Goal: Task Accomplishment & Management: Complete application form

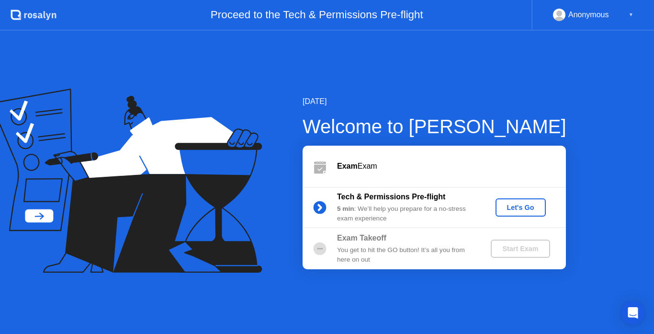
drag, startPoint x: 483, startPoint y: 221, endPoint x: 528, endPoint y: 187, distance: 56.0
click at [528, 186] on div "Exam Exam Tech & Permissions Pre-flight 5 min : We’ll help you prepare for a no…" at bounding box center [434, 208] width 263 height 124
click at [523, 201] on button "Let's Go" at bounding box center [520, 207] width 50 height 18
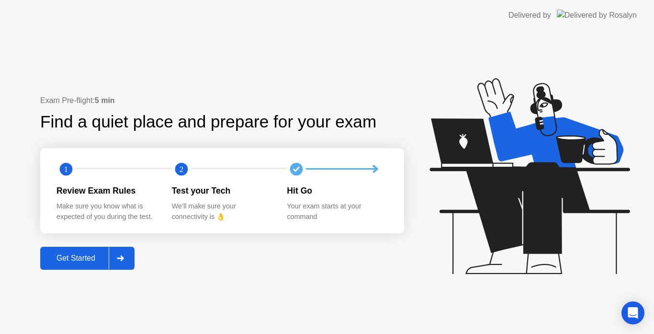
click at [89, 256] on div "Get Started" at bounding box center [76, 258] width 66 height 9
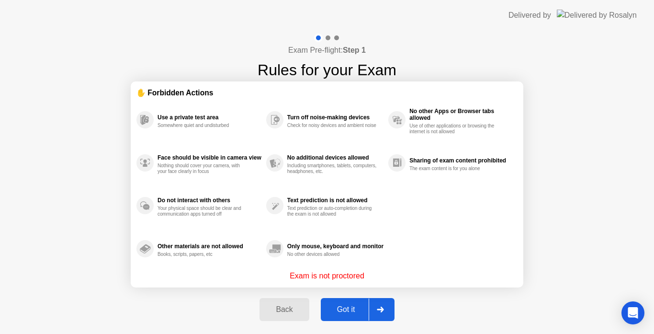
click at [347, 306] on div "Got it" at bounding box center [346, 309] width 45 height 9
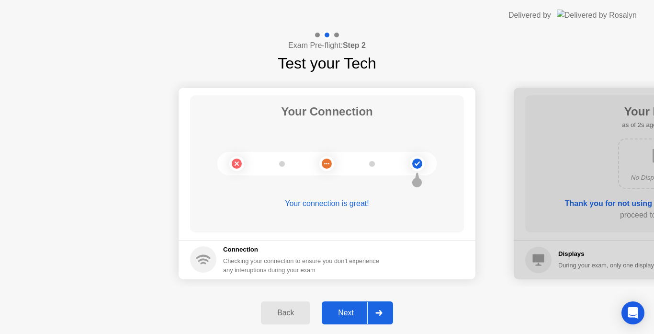
click at [348, 317] on div "Next" at bounding box center [346, 312] width 43 height 9
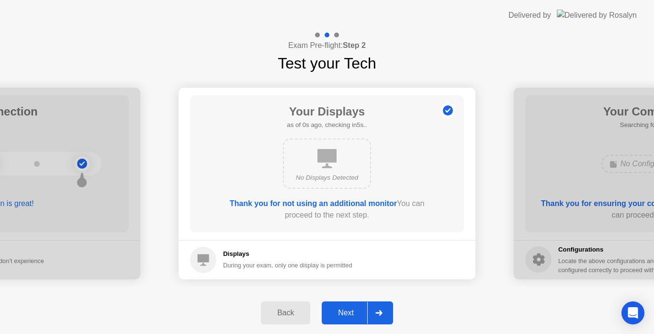
click at [351, 310] on div "Next" at bounding box center [346, 312] width 43 height 9
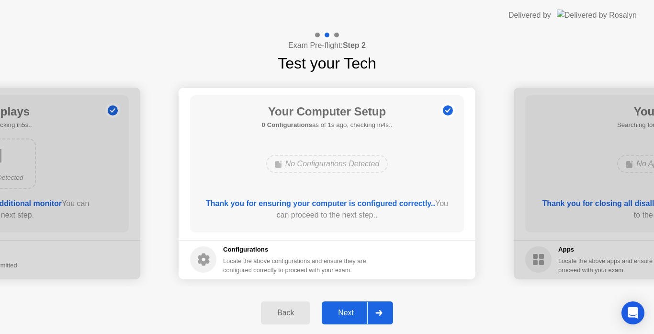
click at [350, 314] on div "Next" at bounding box center [346, 312] width 43 height 9
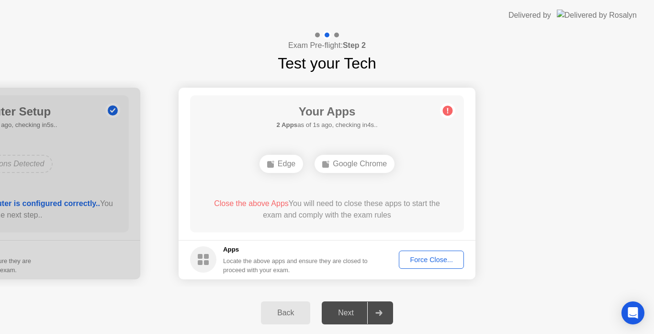
click at [427, 265] on button "Force Close..." at bounding box center [431, 259] width 65 height 18
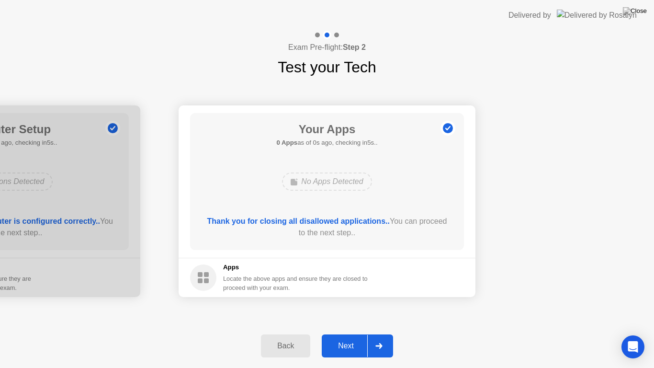
click at [344, 333] on button "Next" at bounding box center [357, 345] width 71 height 23
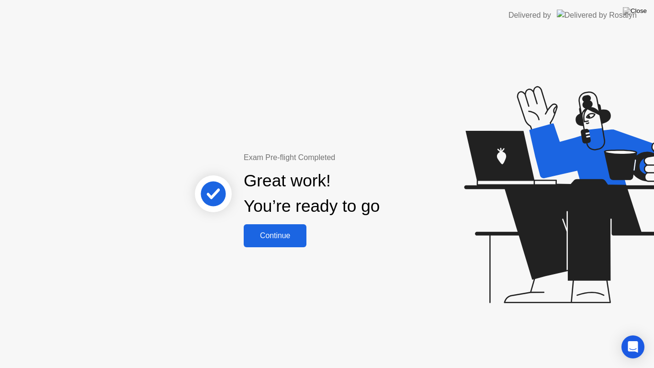
click at [281, 236] on div "Continue" at bounding box center [275, 235] width 57 height 9
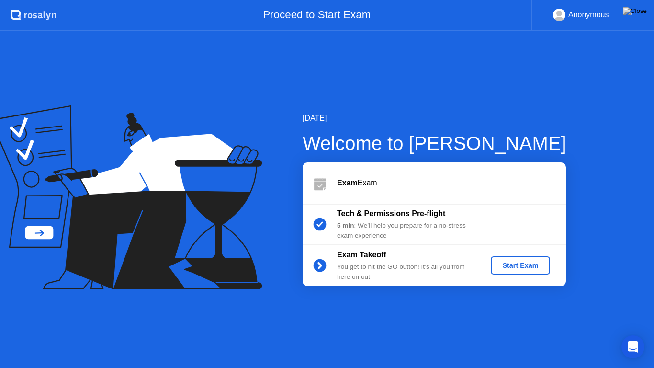
click at [512, 263] on div "Start Exam" at bounding box center [520, 265] width 51 height 8
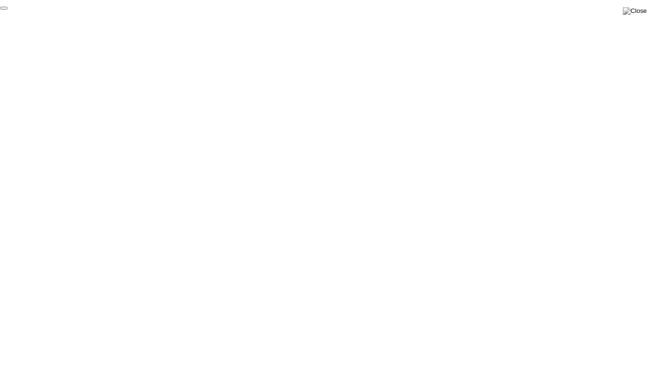
click div "End Proctoring Session"
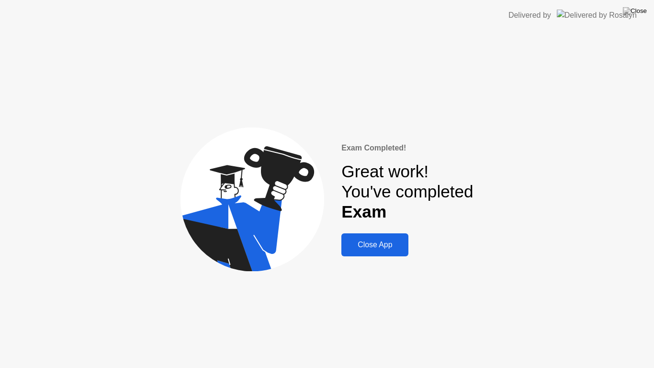
click at [378, 249] on div "Close App" at bounding box center [374, 244] width 61 height 9
